Goal: Find specific page/section: Find specific page/section

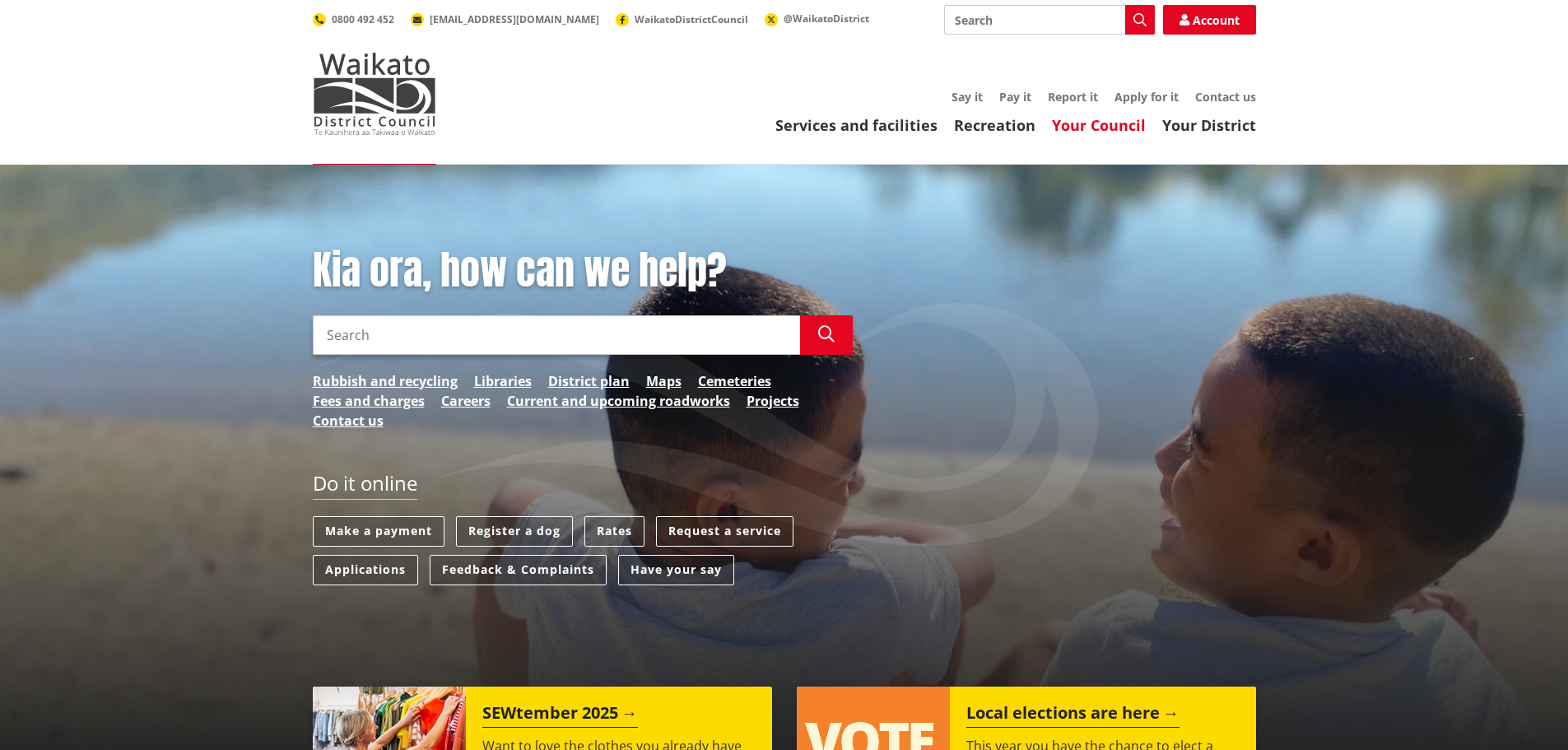
click at [1116, 126] on link "Your Council" at bounding box center [1098, 125] width 94 height 20
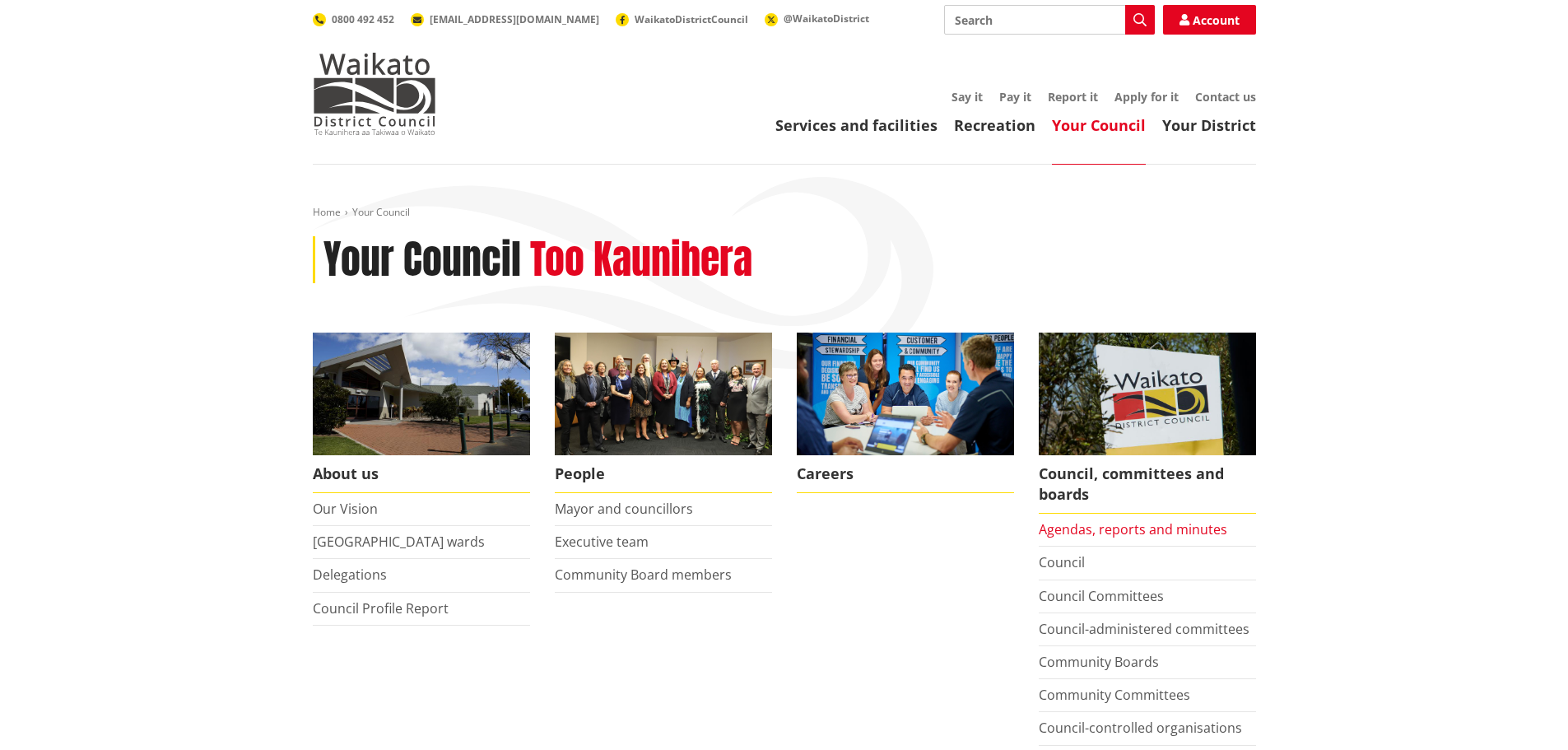
click at [1154, 532] on link "Agendas, reports and minutes" at bounding box center [1132, 530] width 188 height 18
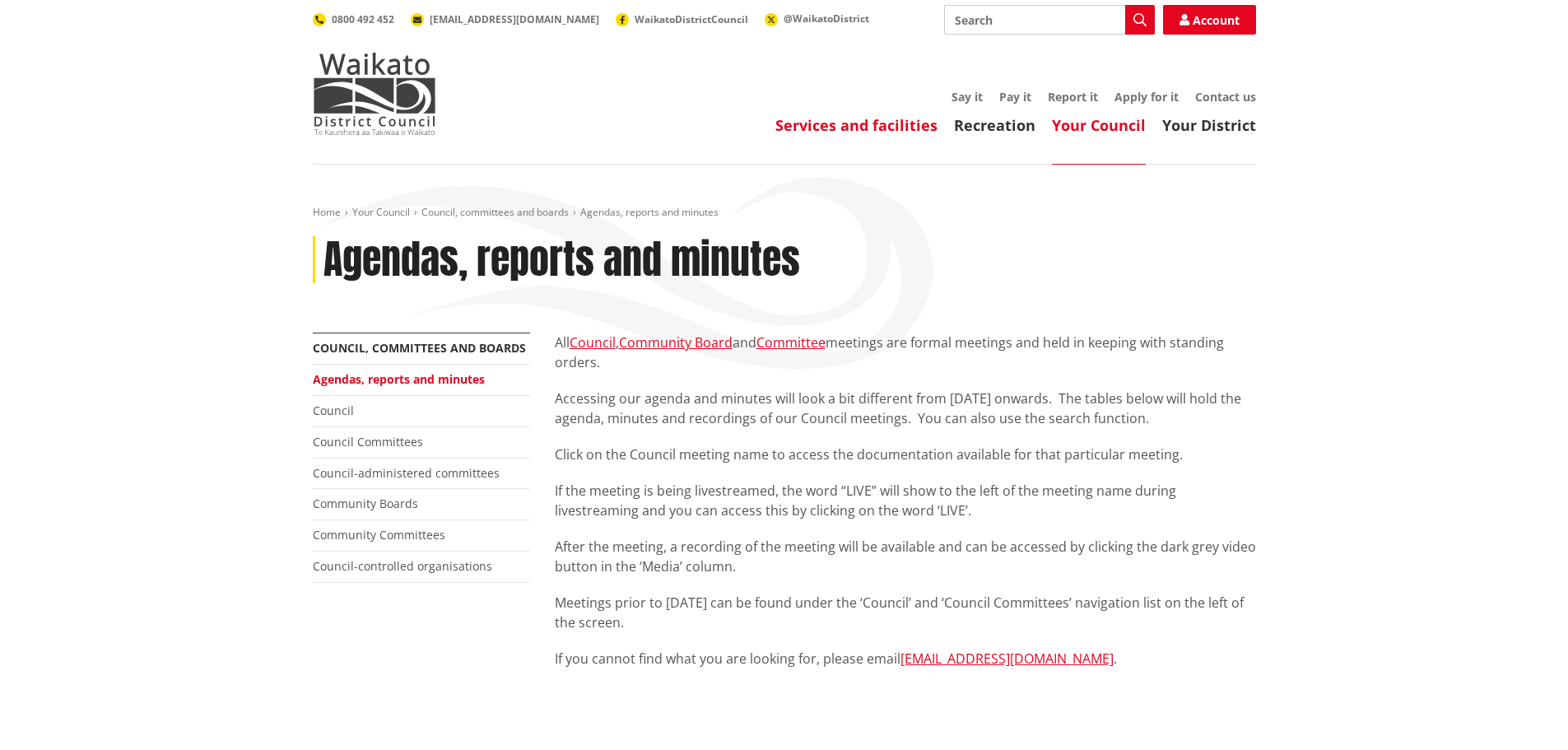
click at [843, 124] on link "Services and facilities" at bounding box center [857, 125] width 162 height 20
click at [881, 126] on link "Services and facilities" at bounding box center [857, 125] width 162 height 20
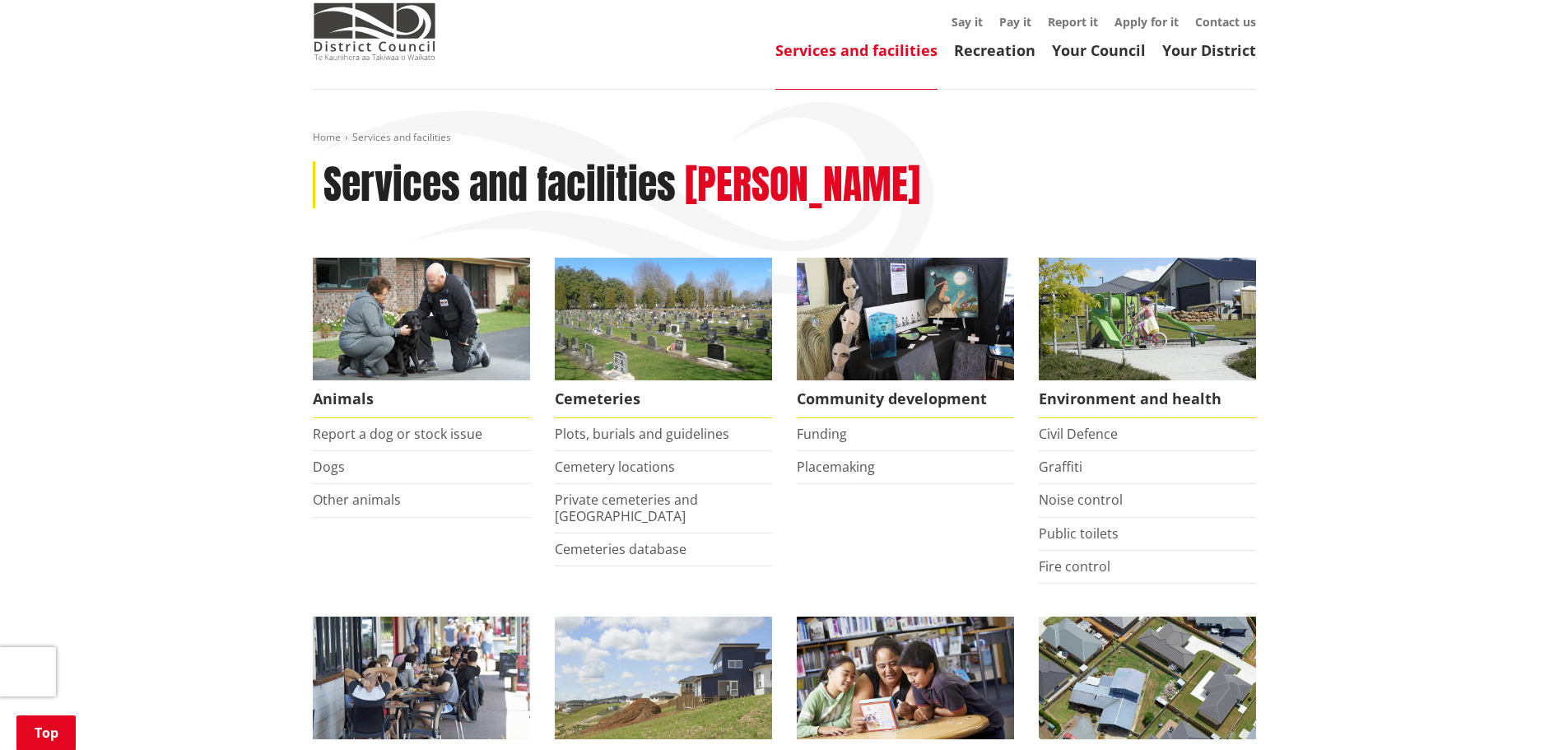
scroll to position [329, 0]
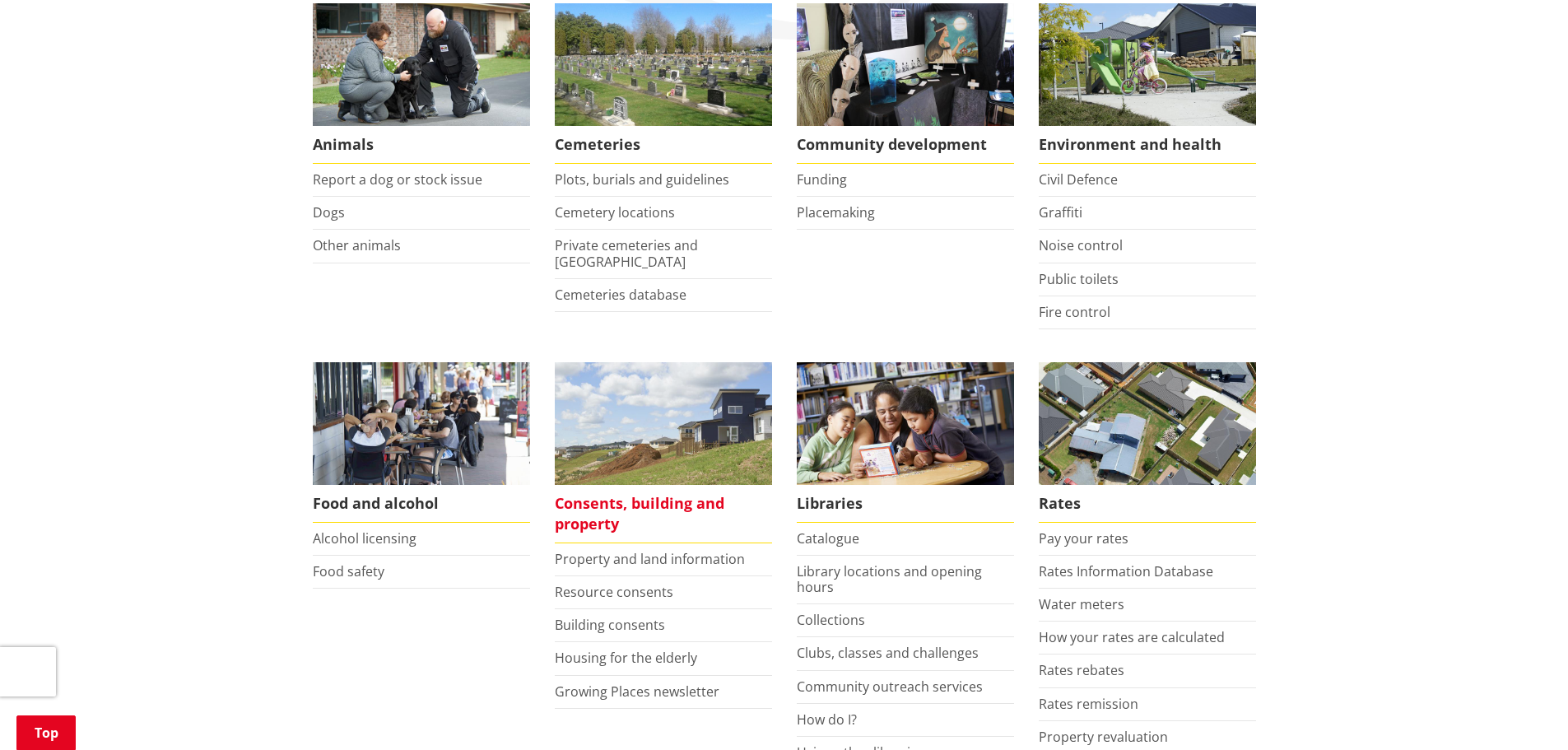
click at [628, 497] on span "Consents, building and property" at bounding box center [663, 514] width 217 height 59
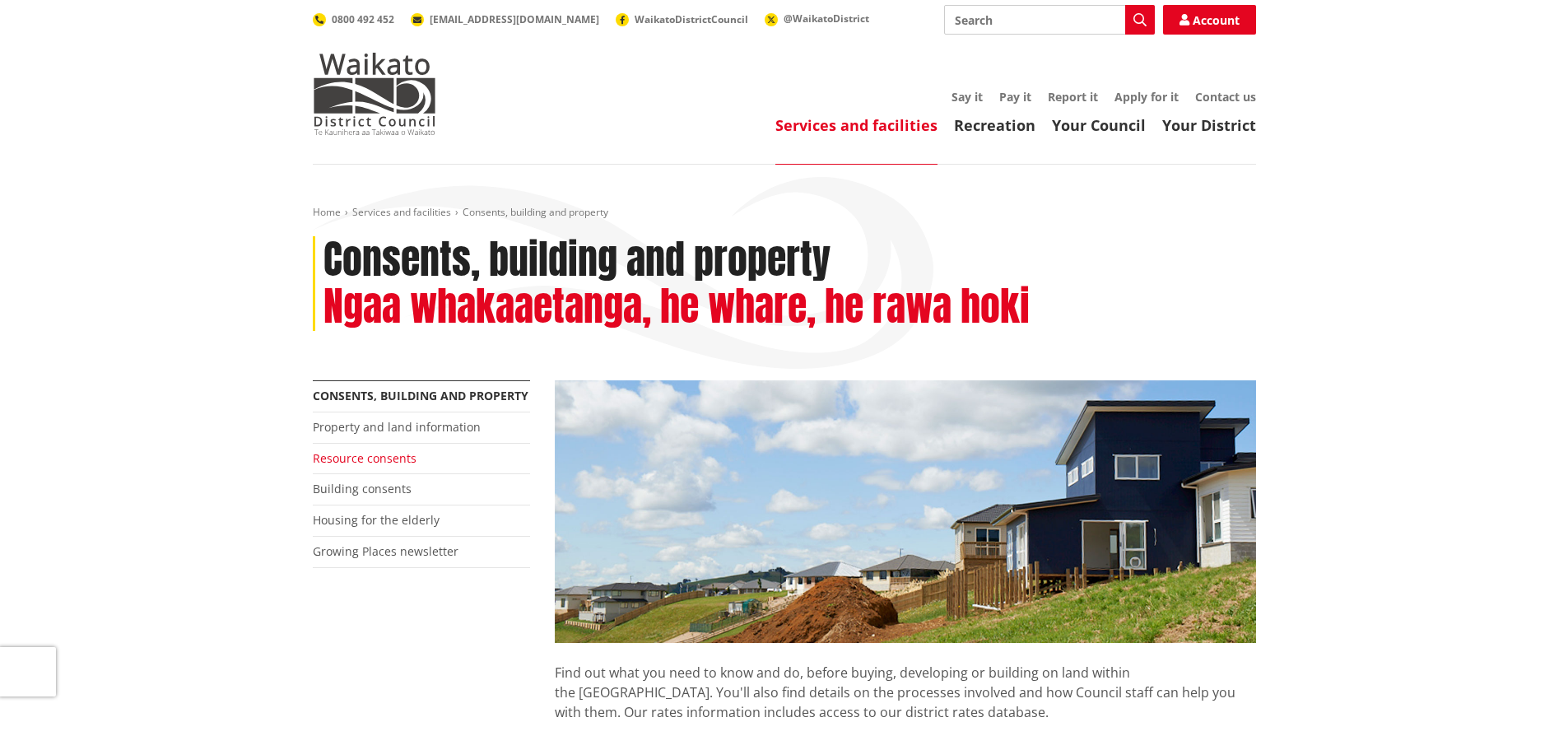
click at [370, 458] on link "Resource consents" at bounding box center [364, 457] width 104 height 16
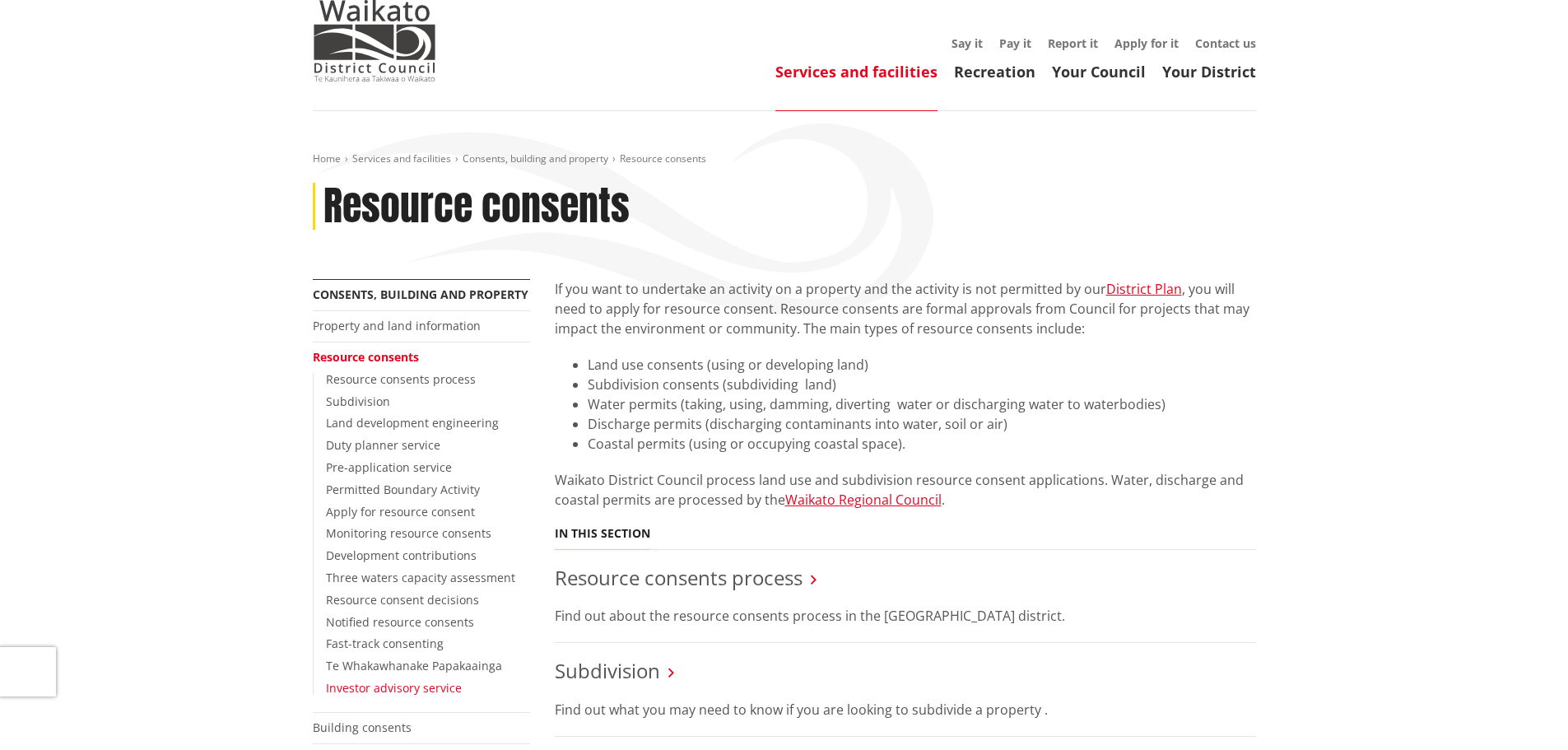
scroll to position [82, 0]
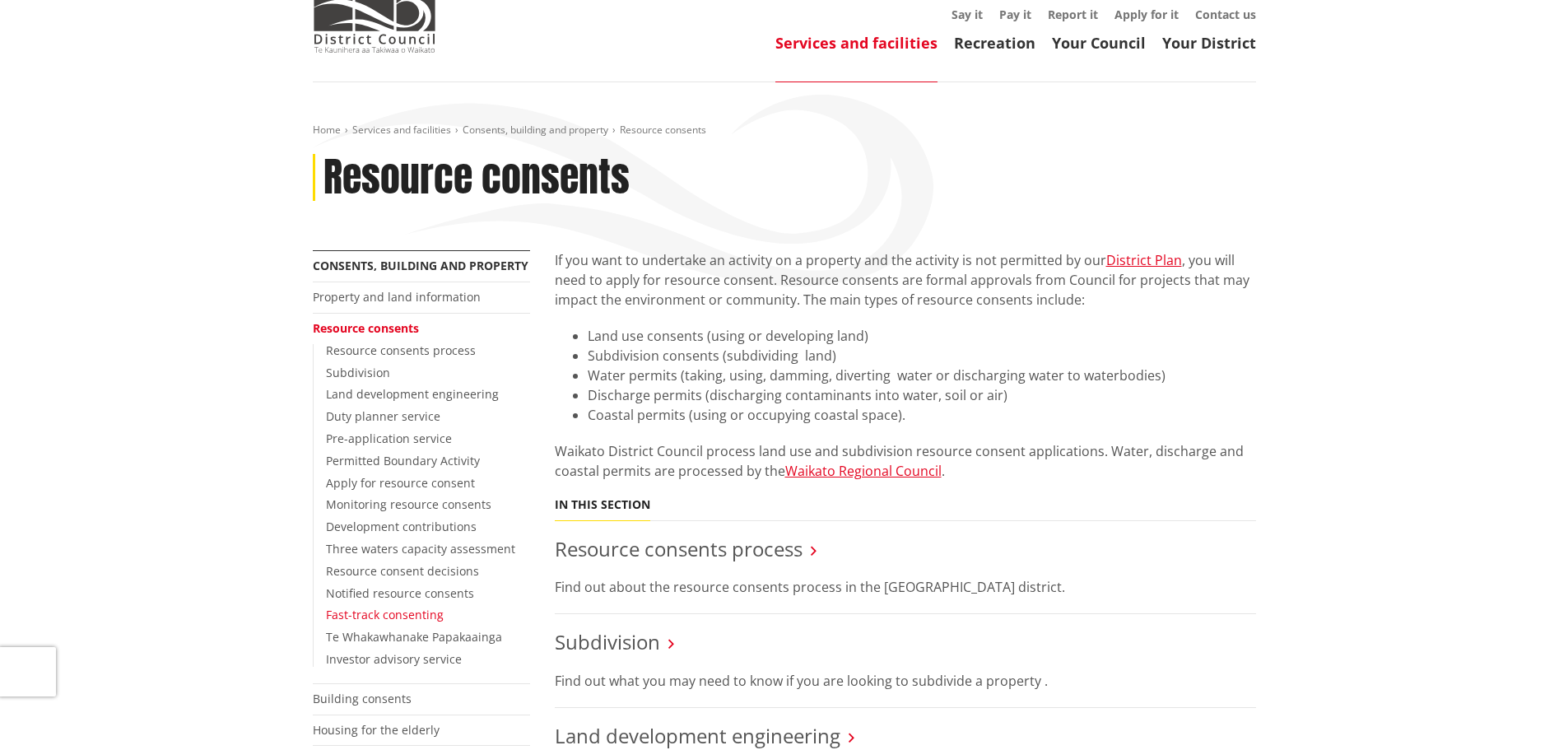
click at [384, 614] on link "Fast-track consenting" at bounding box center [385, 614] width 118 height 16
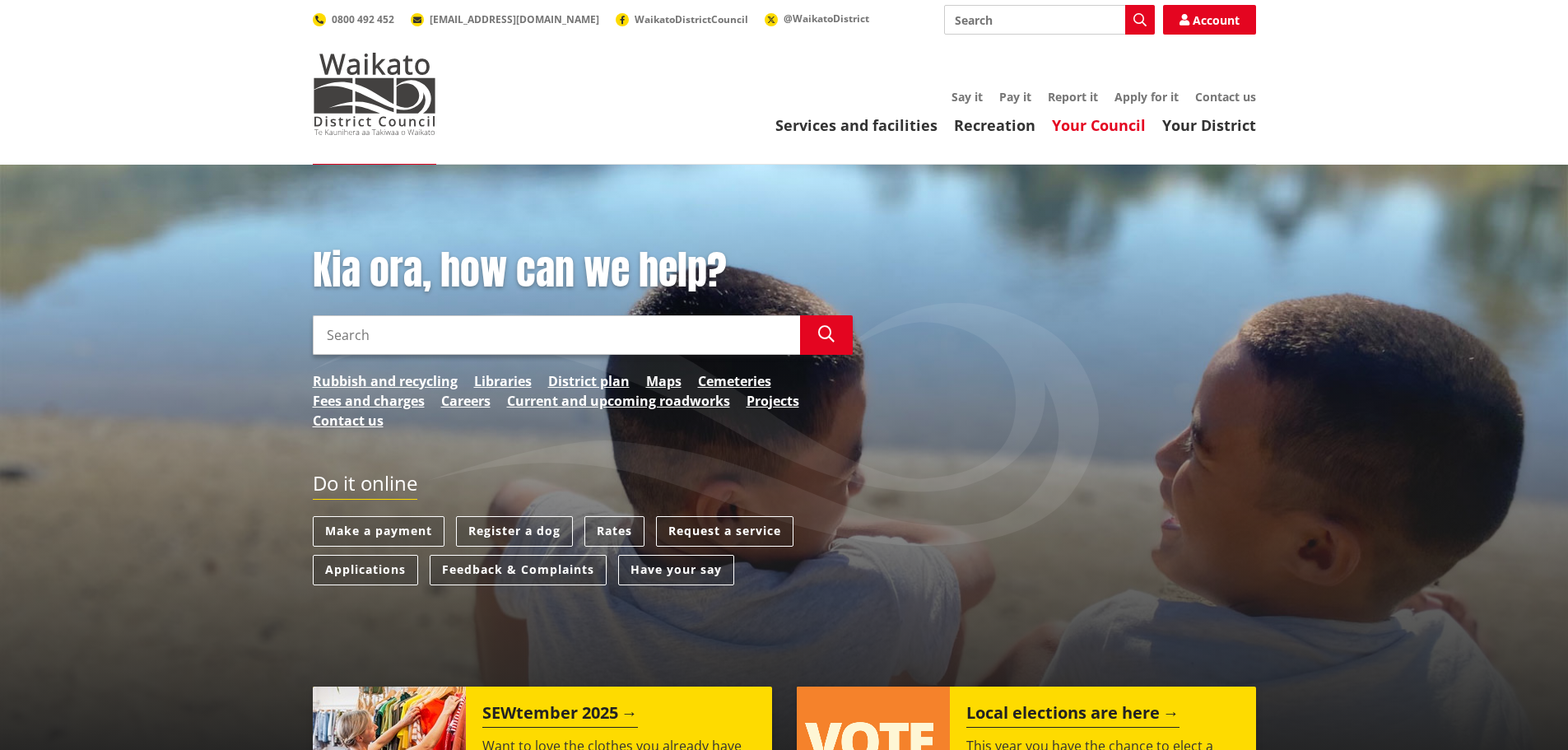
click at [1106, 128] on link "Your Council" at bounding box center [1098, 125] width 94 height 20
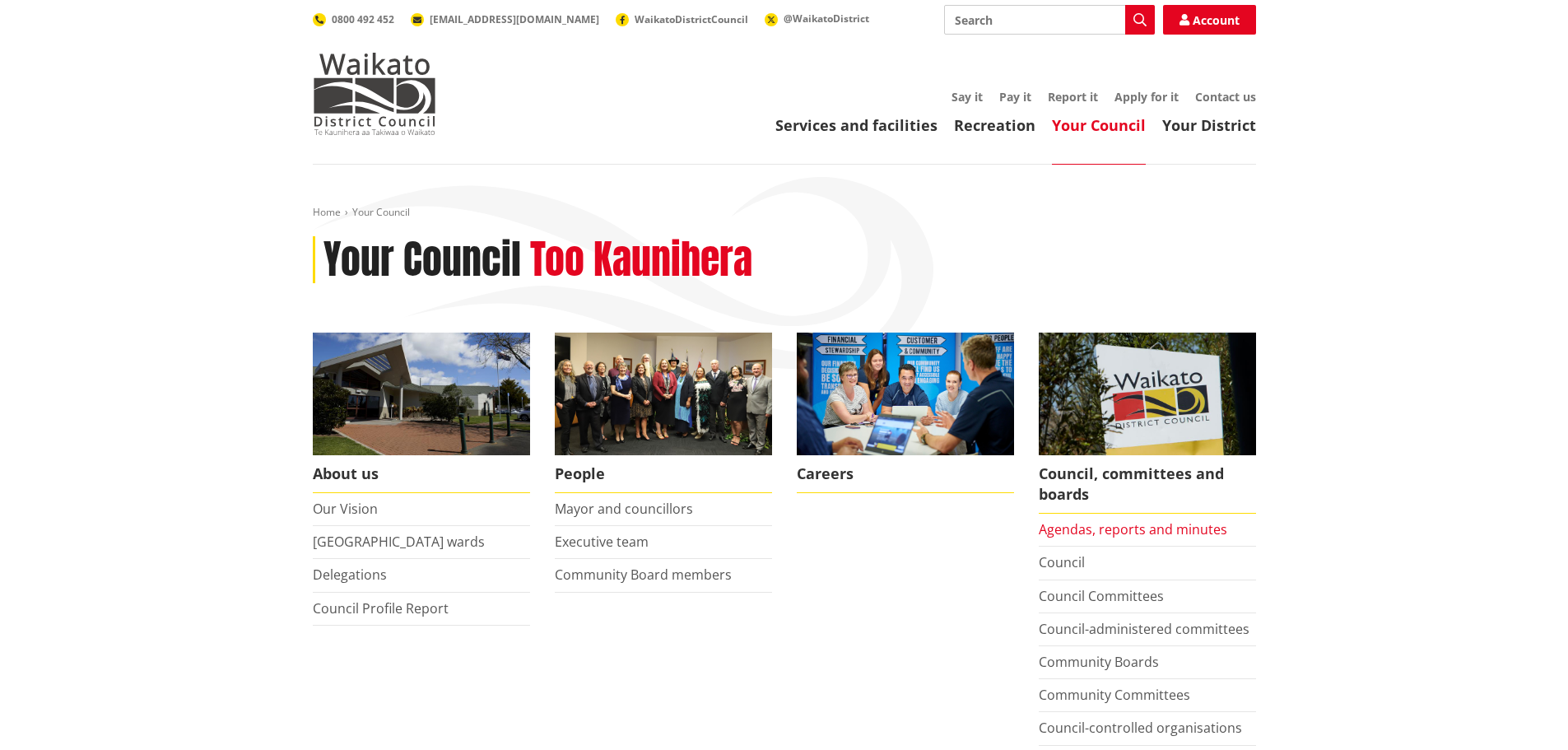
click at [1073, 527] on link "Agendas, reports and minutes" at bounding box center [1132, 530] width 188 height 18
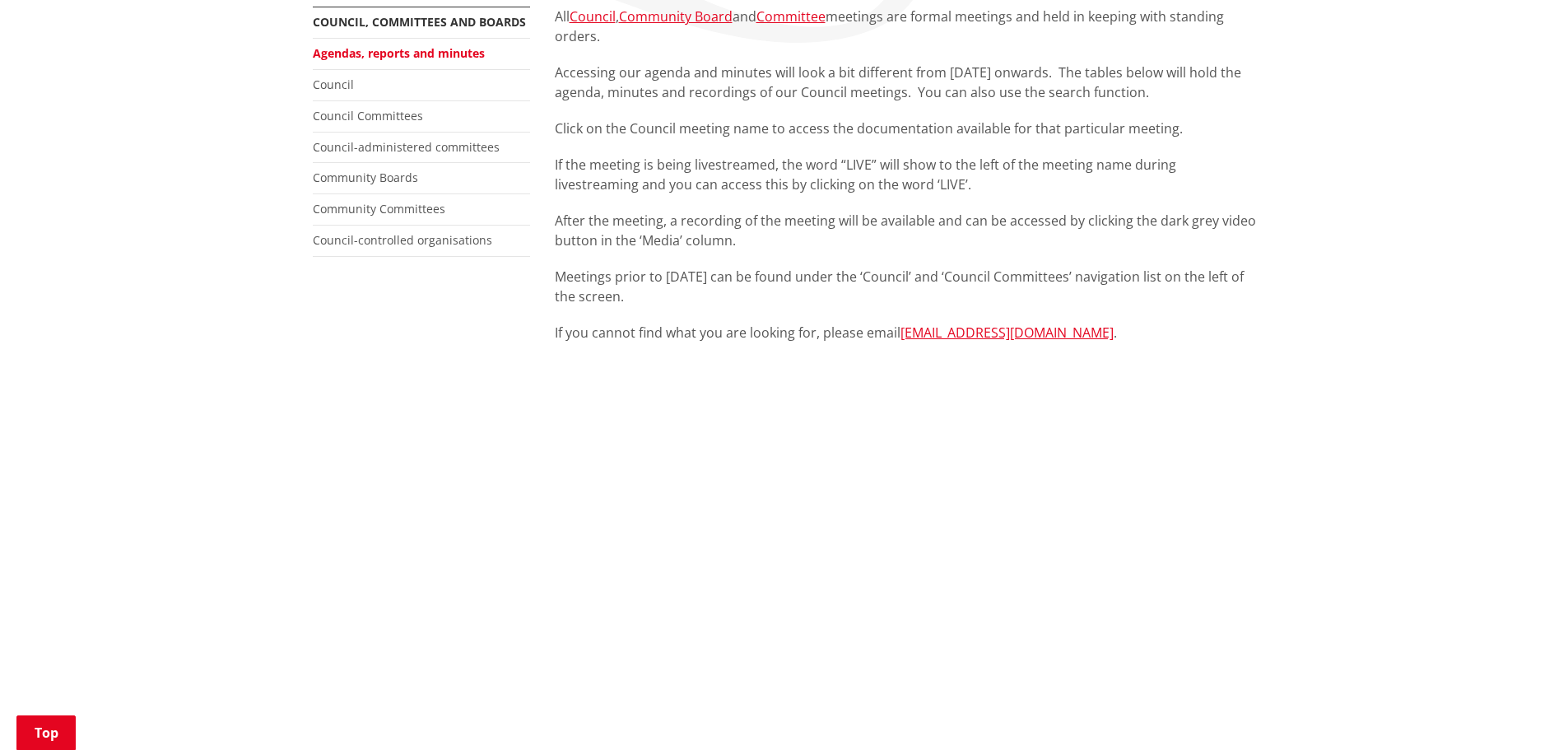
scroll to position [412, 0]
